Goal: Task Accomplishment & Management: Manage account settings

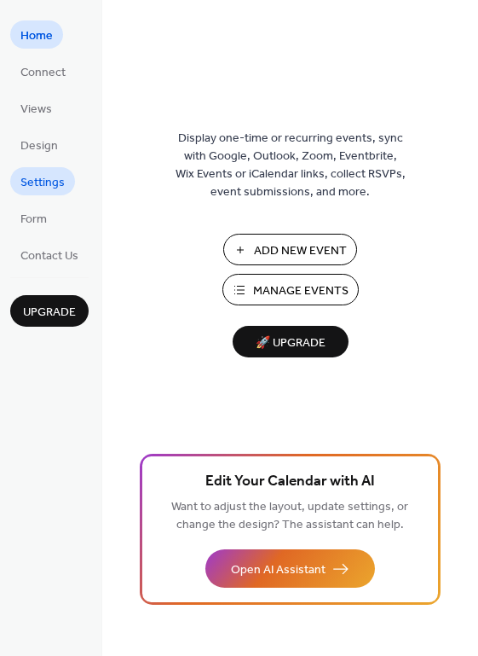
click at [44, 186] on span "Settings" at bounding box center [42, 183] width 44 height 18
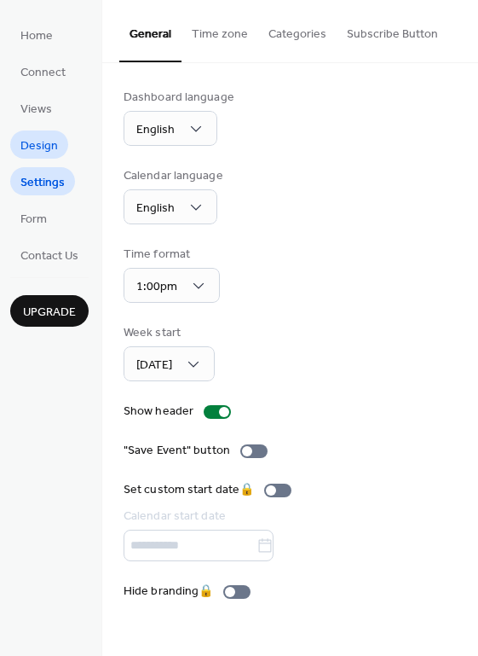
click at [42, 148] on span "Design" at bounding box center [39, 146] width 38 height 18
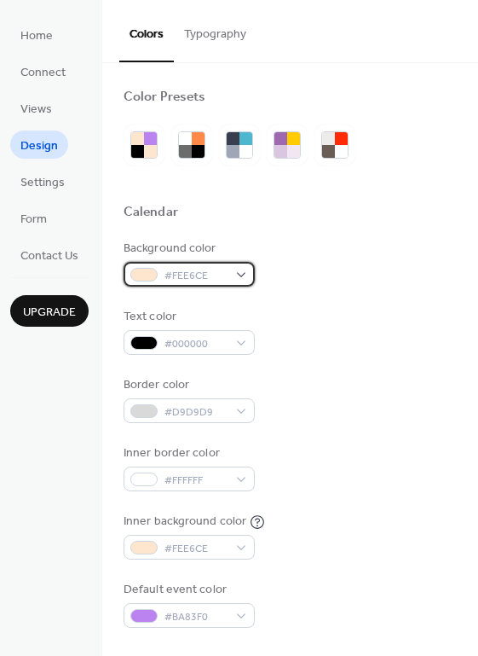
click at [218, 278] on span "#FEE6CE" at bounding box center [196, 276] width 63 height 18
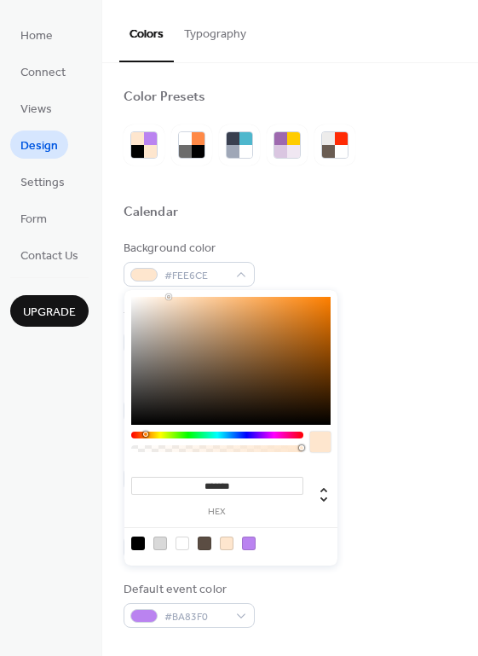
click at [356, 240] on div "Background color #FEE6CE" at bounding box center [290, 263] width 333 height 47
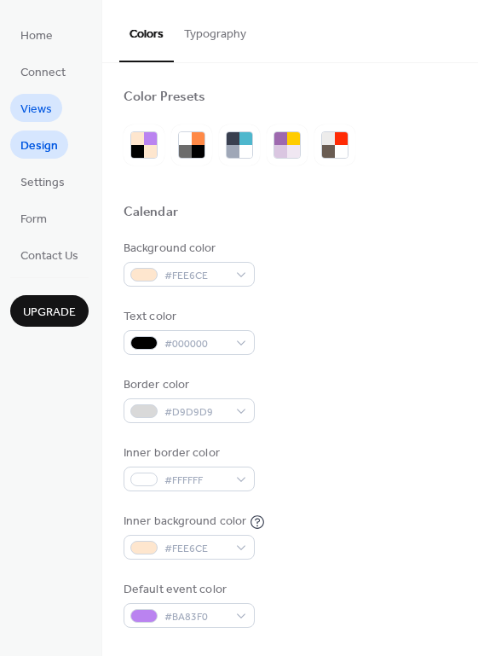
click at [46, 101] on span "Views" at bounding box center [36, 110] width 32 height 18
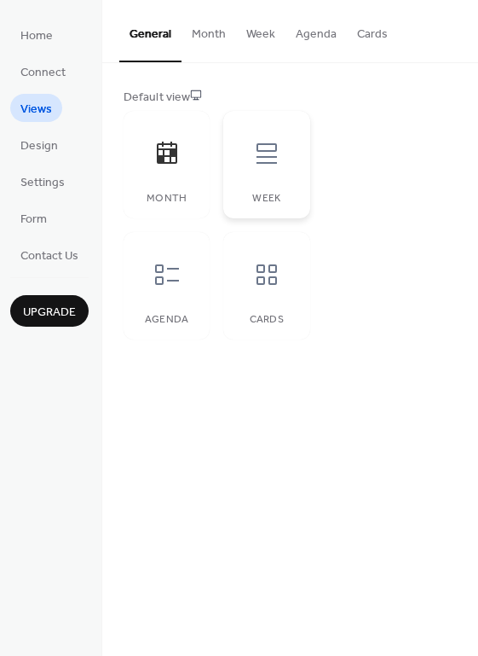
click at [257, 182] on div "Week" at bounding box center [266, 164] width 86 height 107
click at [188, 193] on div "Month" at bounding box center [167, 199] width 52 height 12
click at [59, 72] on span "Connect" at bounding box center [42, 73] width 45 height 18
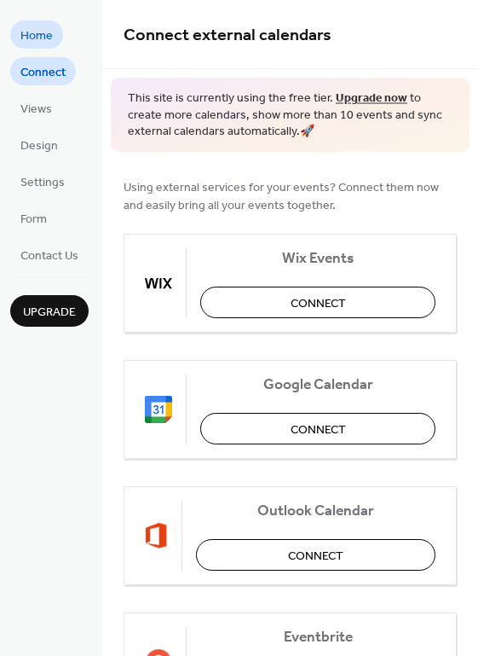
click at [39, 33] on span "Home" at bounding box center [36, 36] width 32 height 18
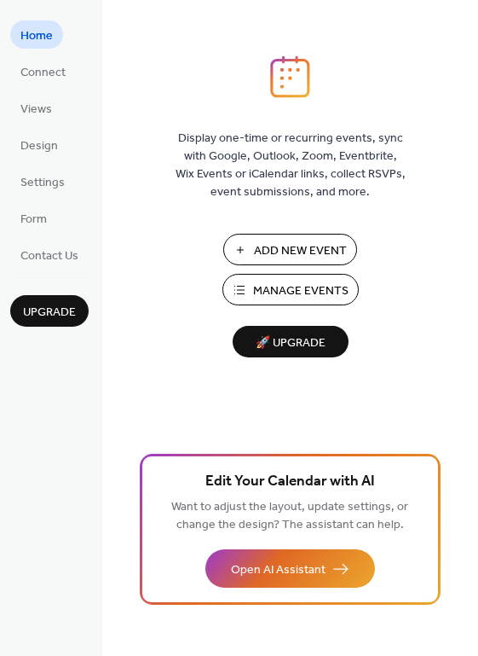
click at [331, 304] on button "Manage Events" at bounding box center [291, 290] width 136 height 32
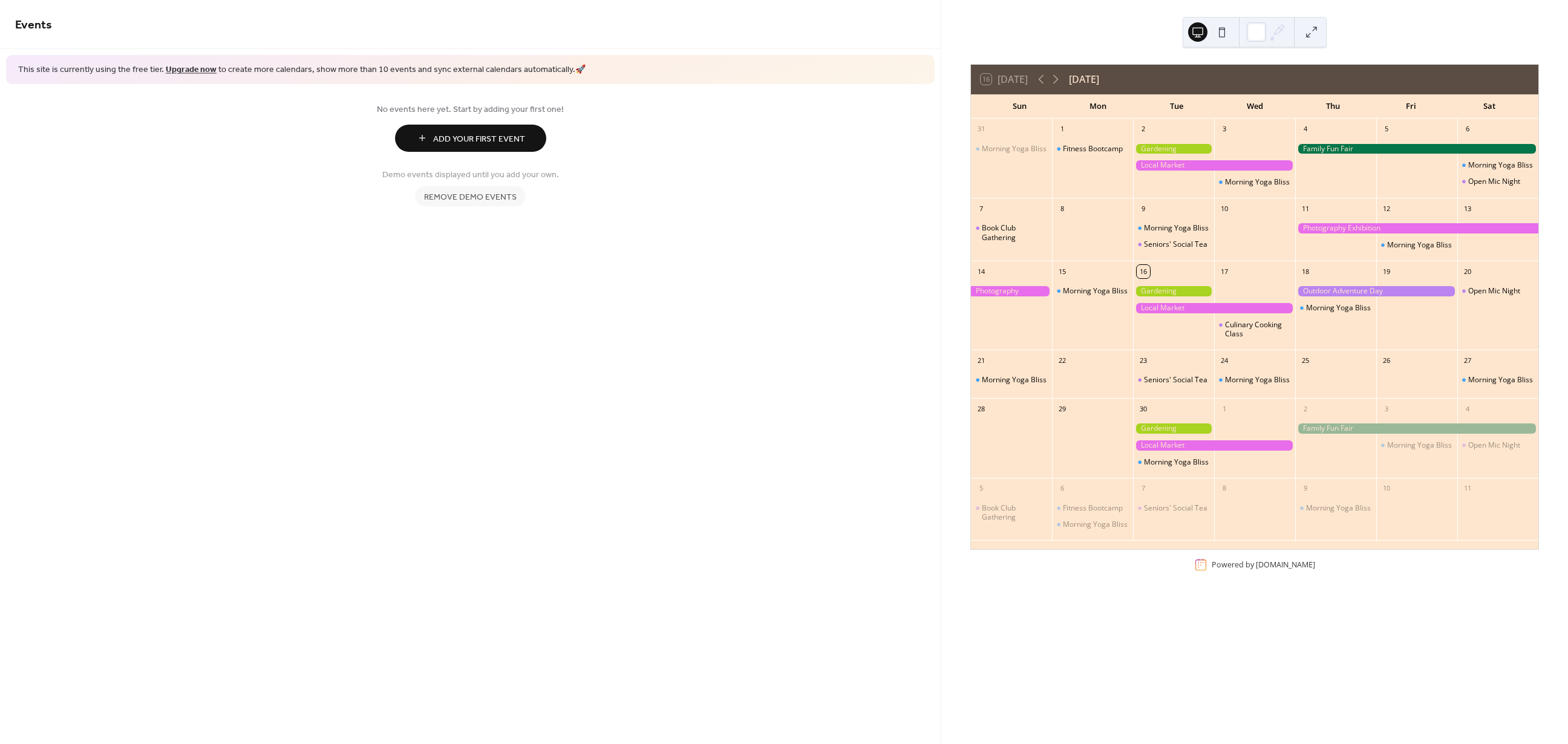
click at [1230, 450] on div at bounding box center [1214, 445] width 162 height 10
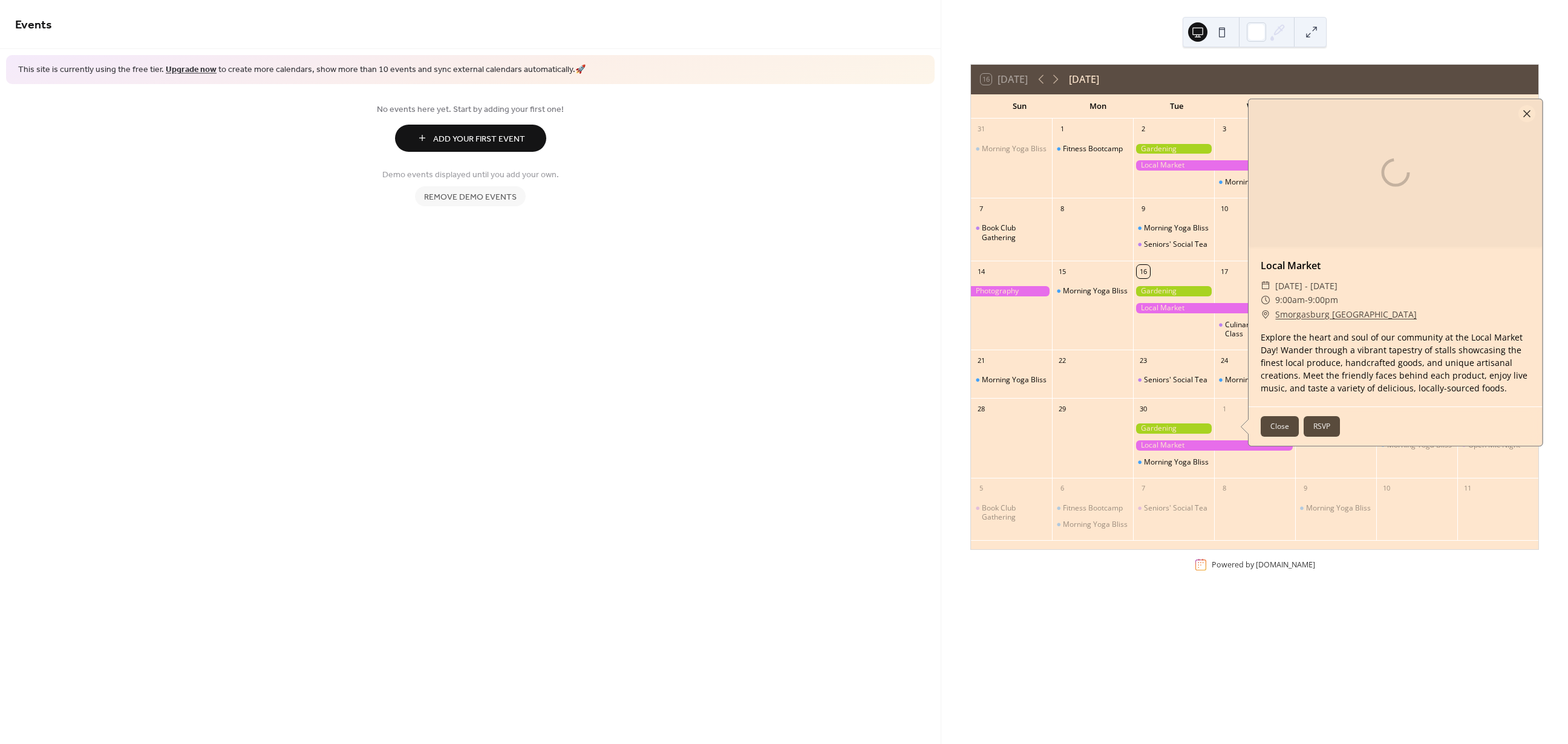
click at [1282, 437] on button "Close" at bounding box center [1280, 426] width 38 height 21
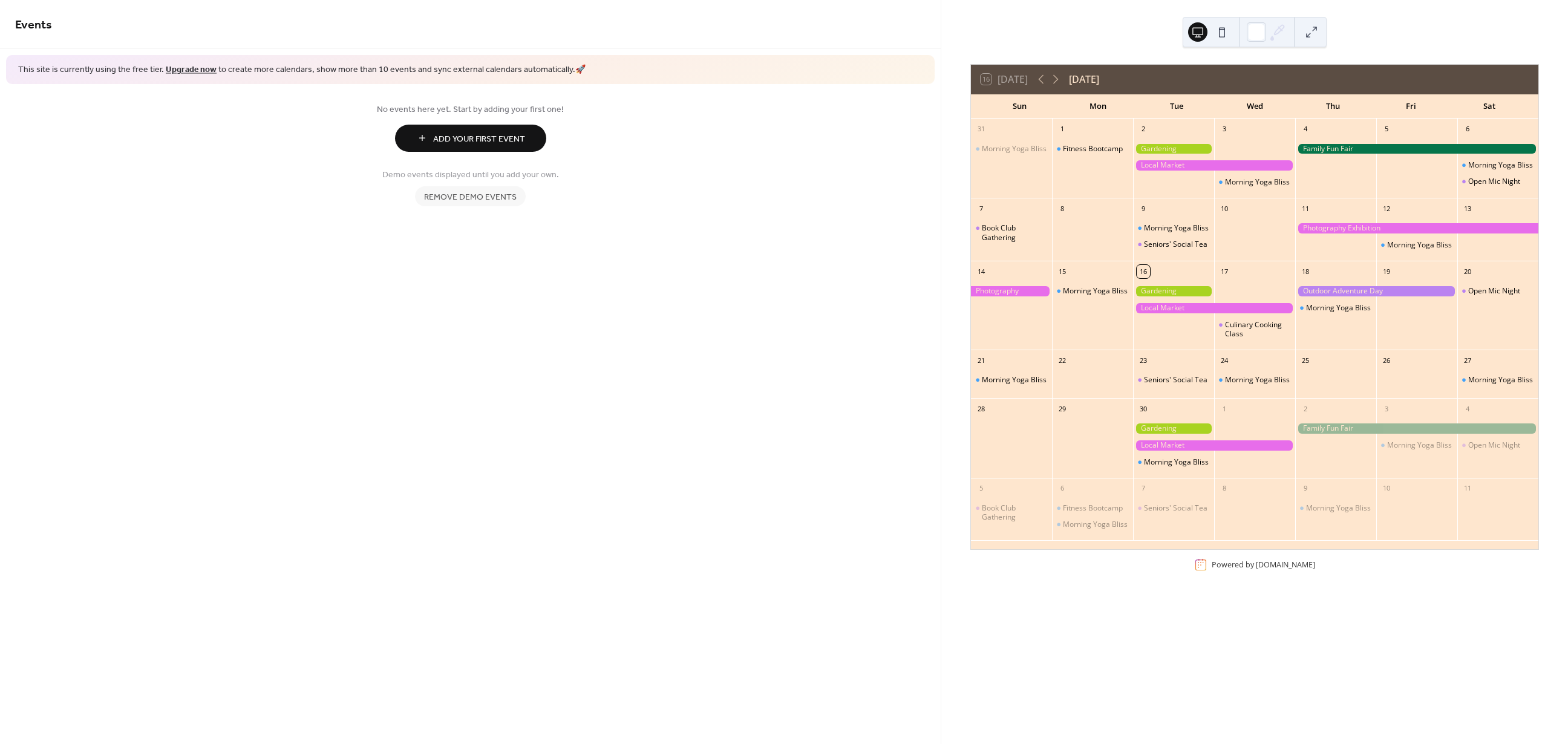
click at [505, 201] on span "Remove demo events" at bounding box center [470, 197] width 92 height 13
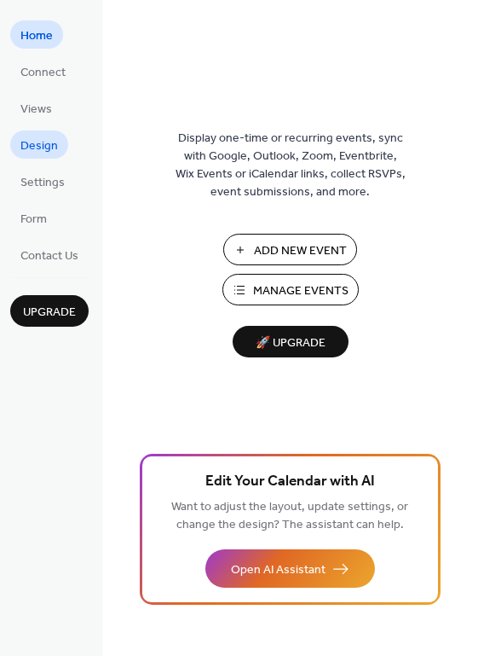
click at [41, 143] on span "Design" at bounding box center [39, 146] width 38 height 18
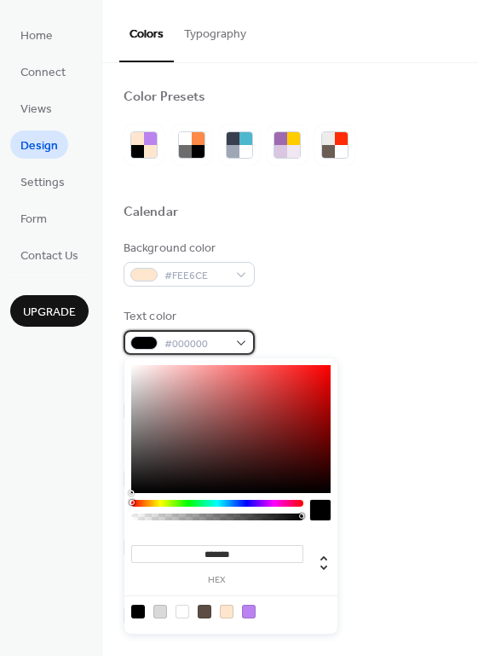
click at [248, 343] on div "#000000" at bounding box center [189, 342] width 131 height 25
click at [44, 491] on div "Home Connect Views Design Settings Form Contact Us Upgrade" at bounding box center [51, 328] width 102 height 656
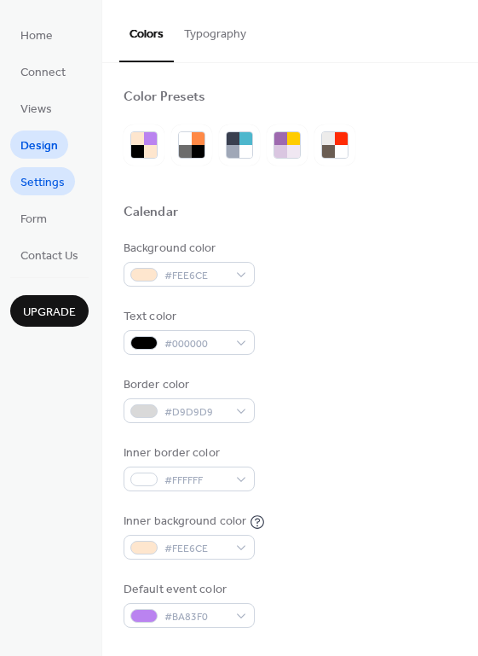
click at [45, 187] on span "Settings" at bounding box center [42, 183] width 44 height 18
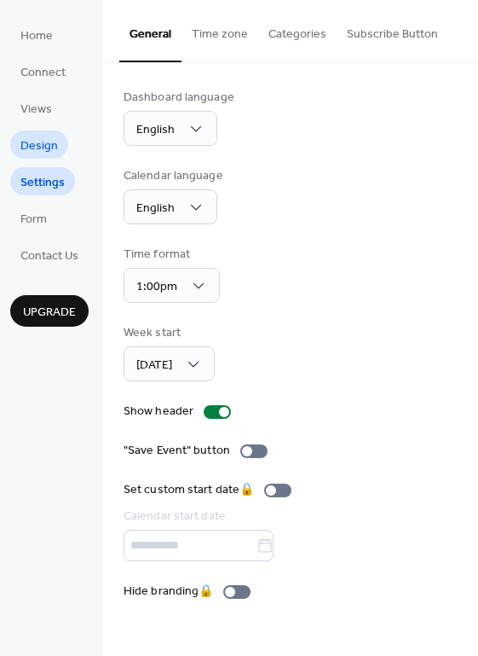
click at [44, 141] on span "Design" at bounding box center [39, 146] width 38 height 18
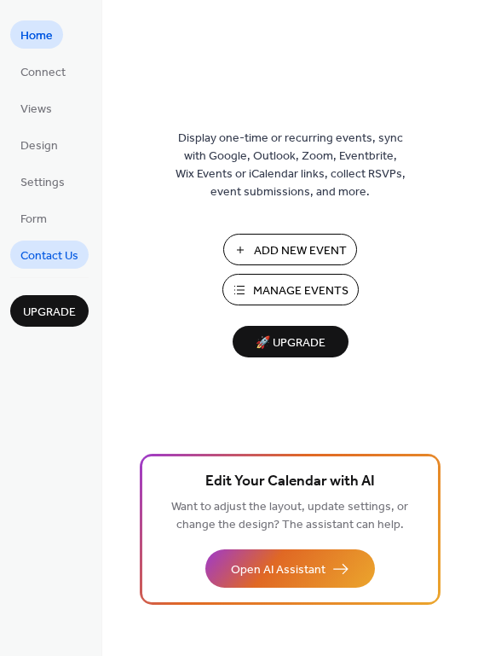
click at [54, 256] on span "Contact Us" at bounding box center [49, 256] width 58 height 18
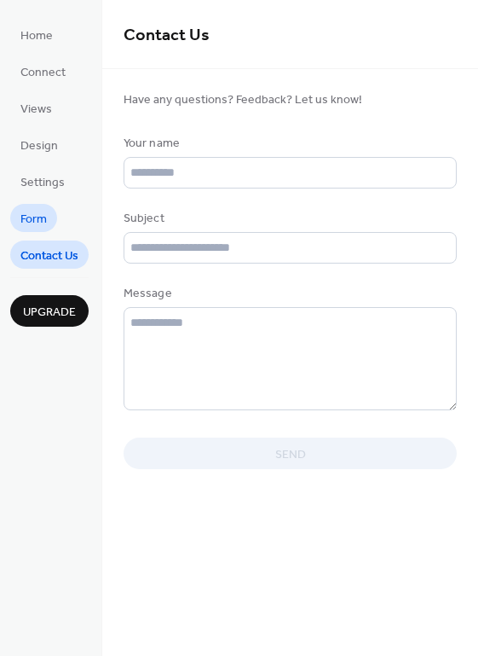
click at [43, 223] on span "Form" at bounding box center [33, 220] width 26 height 18
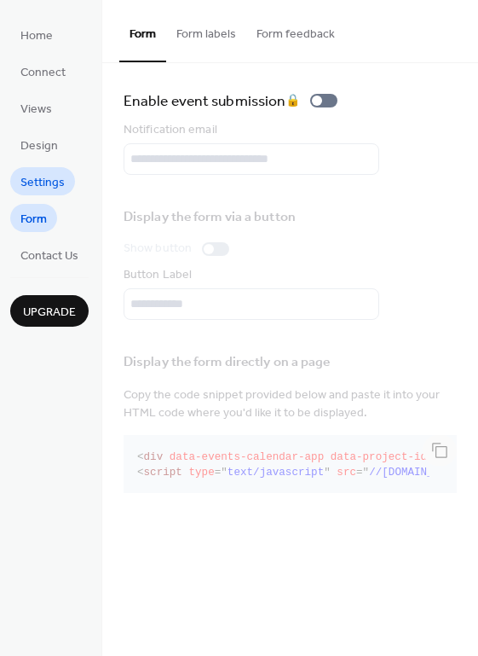
click at [44, 189] on span "Settings" at bounding box center [42, 183] width 44 height 18
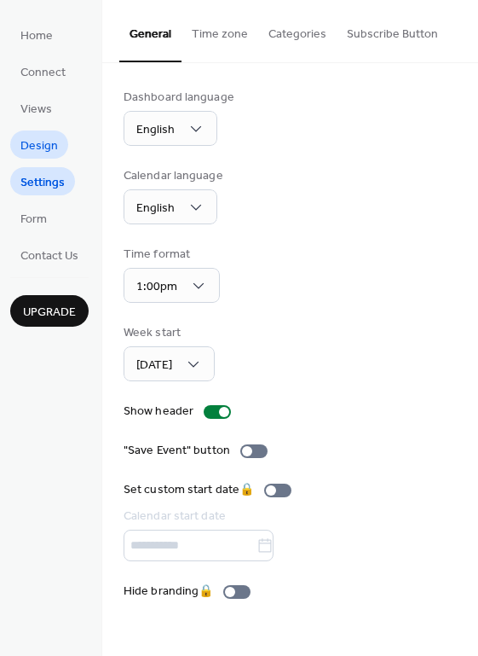
click at [49, 144] on span "Design" at bounding box center [39, 146] width 38 height 18
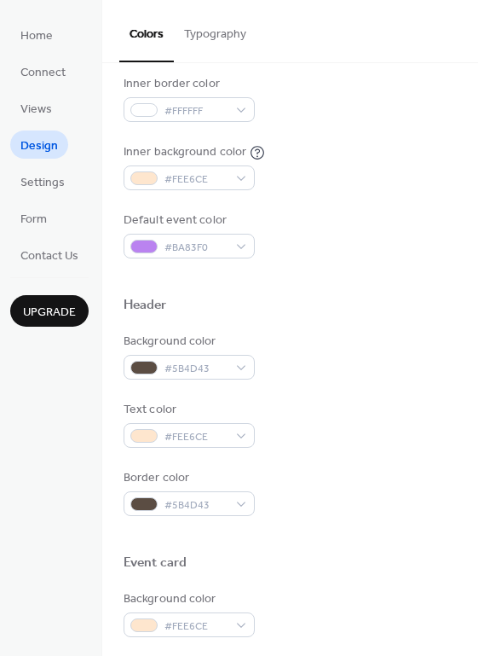
scroll to position [384, 0]
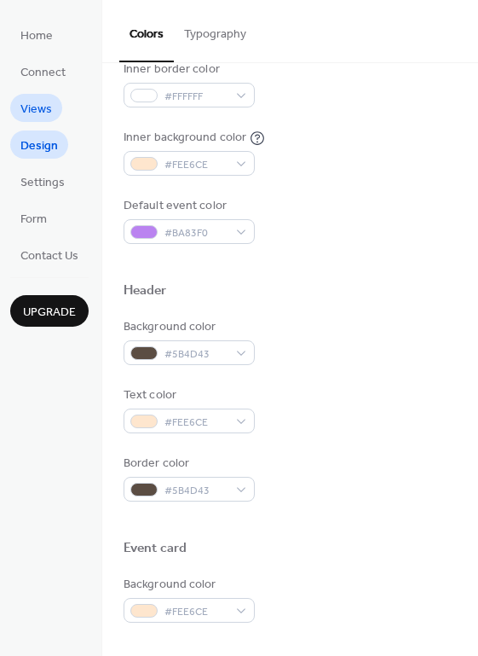
click at [41, 105] on span "Views" at bounding box center [36, 110] width 32 height 18
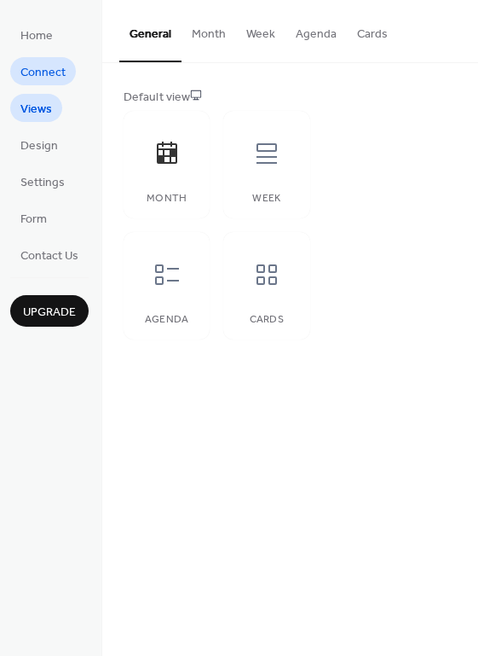
click at [39, 77] on span "Connect" at bounding box center [42, 73] width 45 height 18
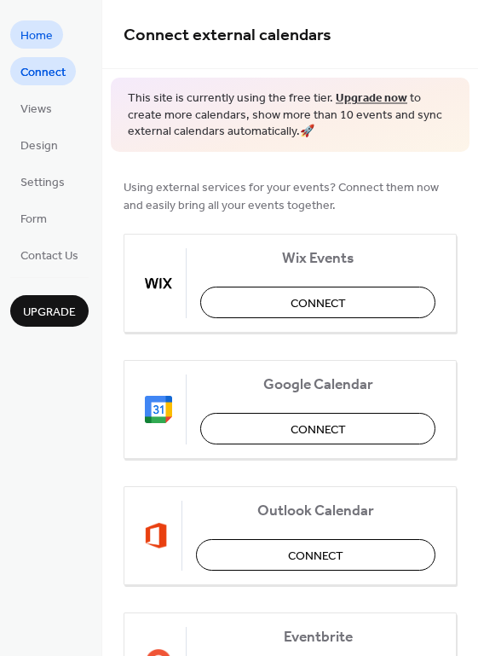
click at [36, 34] on span "Home" at bounding box center [36, 36] width 32 height 18
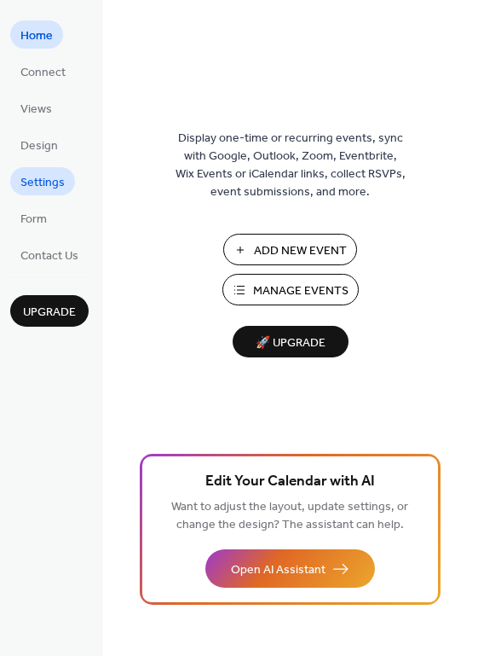
click at [47, 194] on link "Settings" at bounding box center [42, 181] width 65 height 28
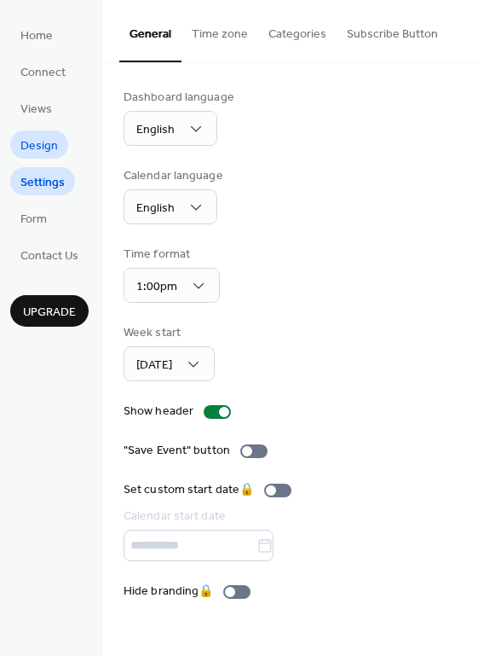
click at [47, 153] on span "Design" at bounding box center [39, 146] width 38 height 18
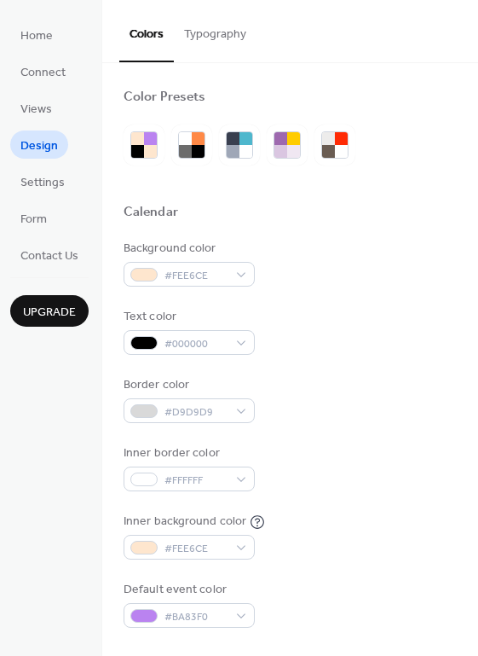
click at [220, 38] on button "Typography" at bounding box center [215, 30] width 83 height 61
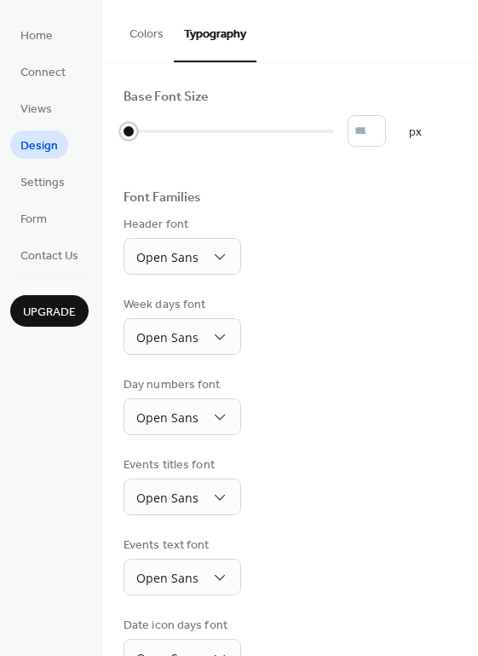
click at [143, 130] on div at bounding box center [229, 131] width 211 height 27
click at [167, 130] on div at bounding box center [229, 131] width 211 height 27
click at [211, 133] on div at bounding box center [229, 131] width 211 height 27
click at [233, 133] on div at bounding box center [229, 131] width 211 height 27
click at [261, 133] on div at bounding box center [229, 131] width 211 height 27
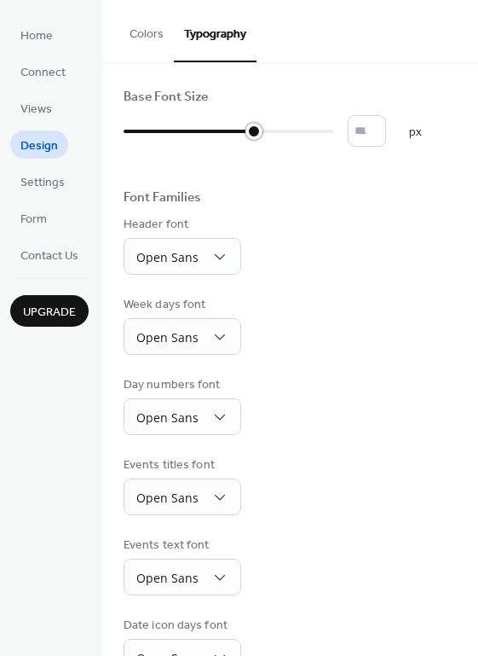
click at [269, 133] on div at bounding box center [229, 131] width 211 height 27
click at [282, 133] on div at bounding box center [229, 131] width 211 height 27
click at [289, 133] on div at bounding box center [229, 131] width 211 height 27
click at [299, 133] on div at bounding box center [229, 131] width 211 height 27
type input "**"
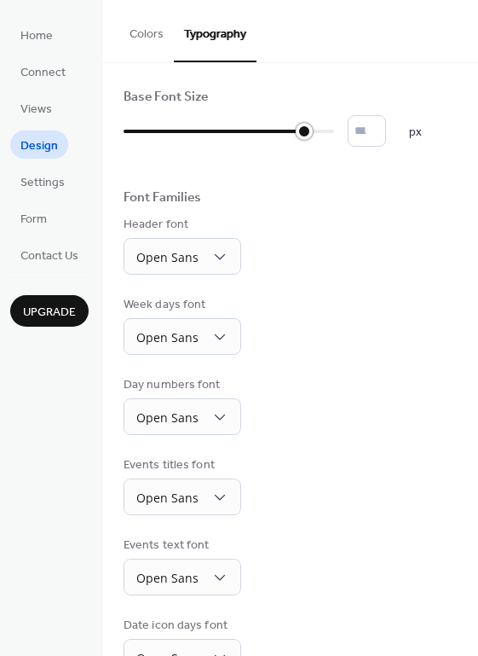
click at [331, 135] on div at bounding box center [229, 131] width 211 height 27
click at [151, 43] on button "Colors" at bounding box center [146, 30] width 55 height 61
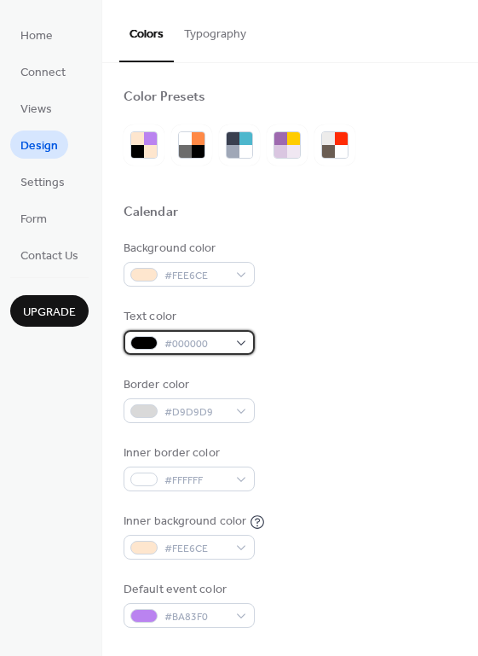
click at [241, 338] on div "#000000" at bounding box center [189, 342] width 131 height 25
